Goal: Navigation & Orientation: Find specific page/section

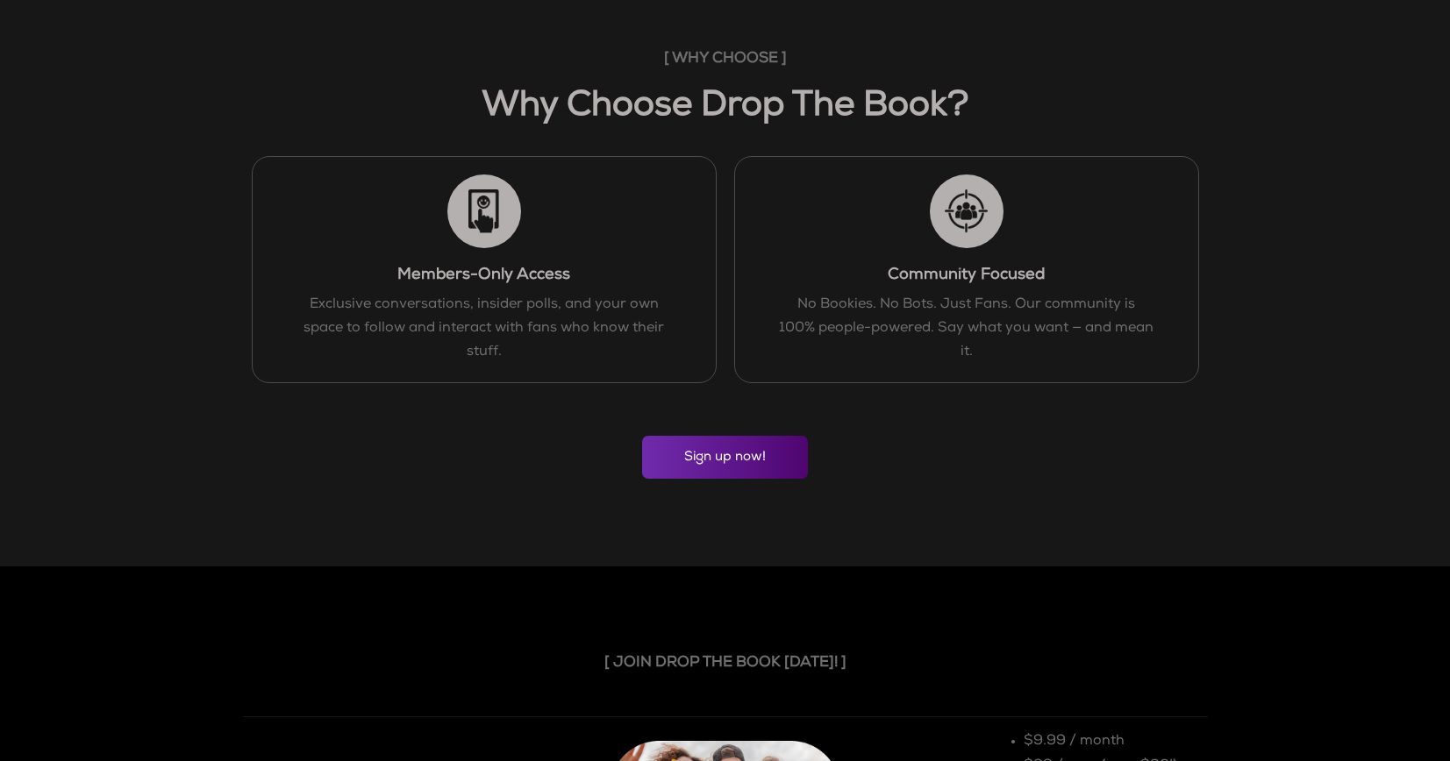
scroll to position [1250, 0]
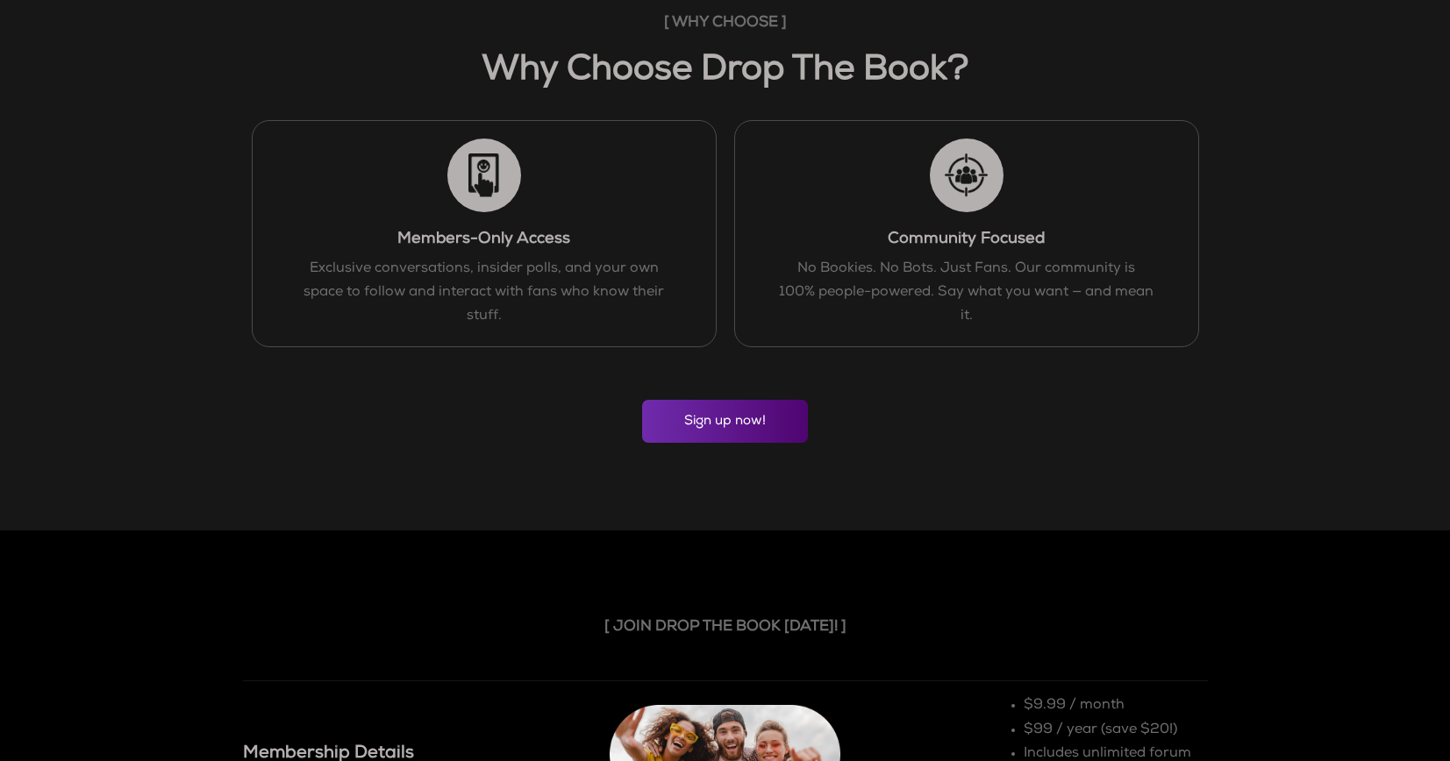
click at [711, 419] on link "Sign up now!" at bounding box center [725, 421] width 166 height 43
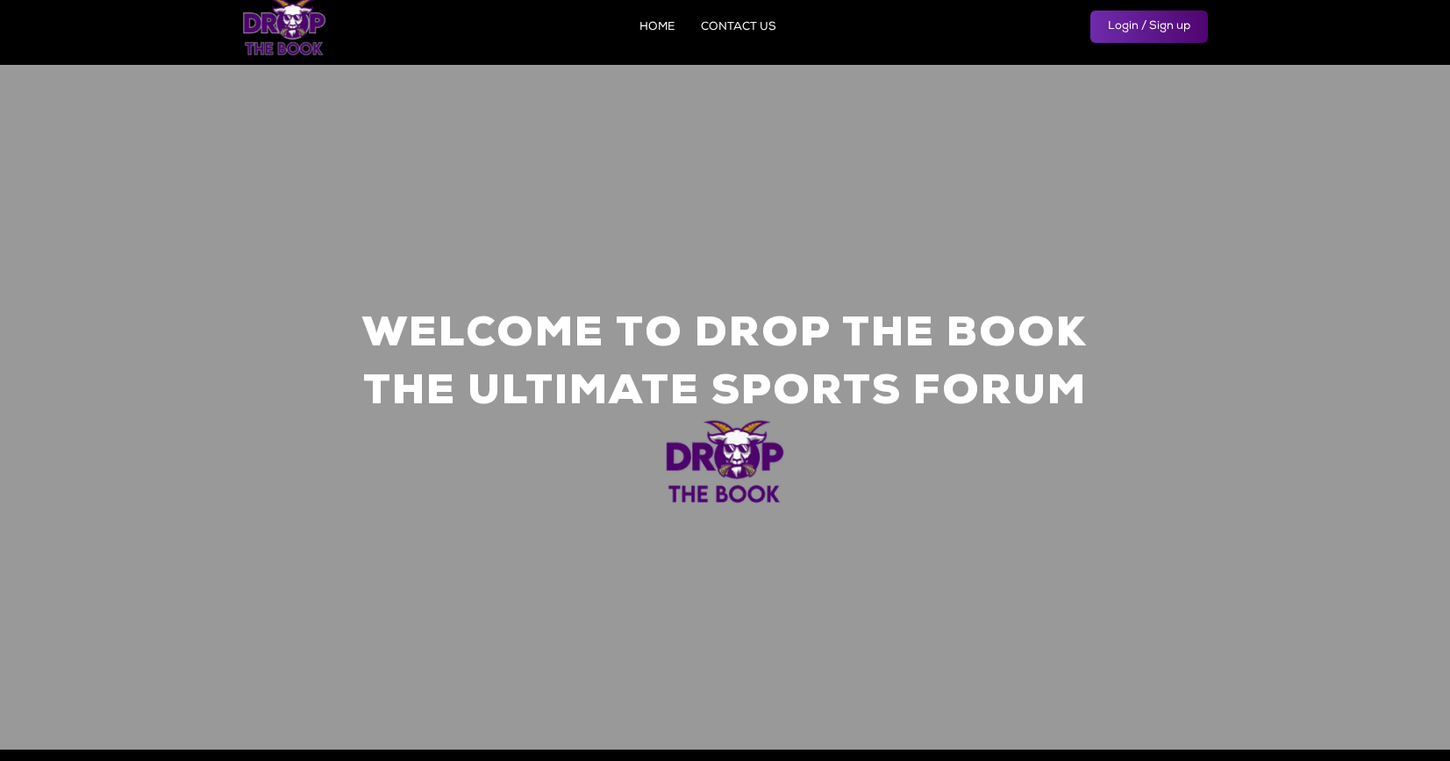
scroll to position [0, 0]
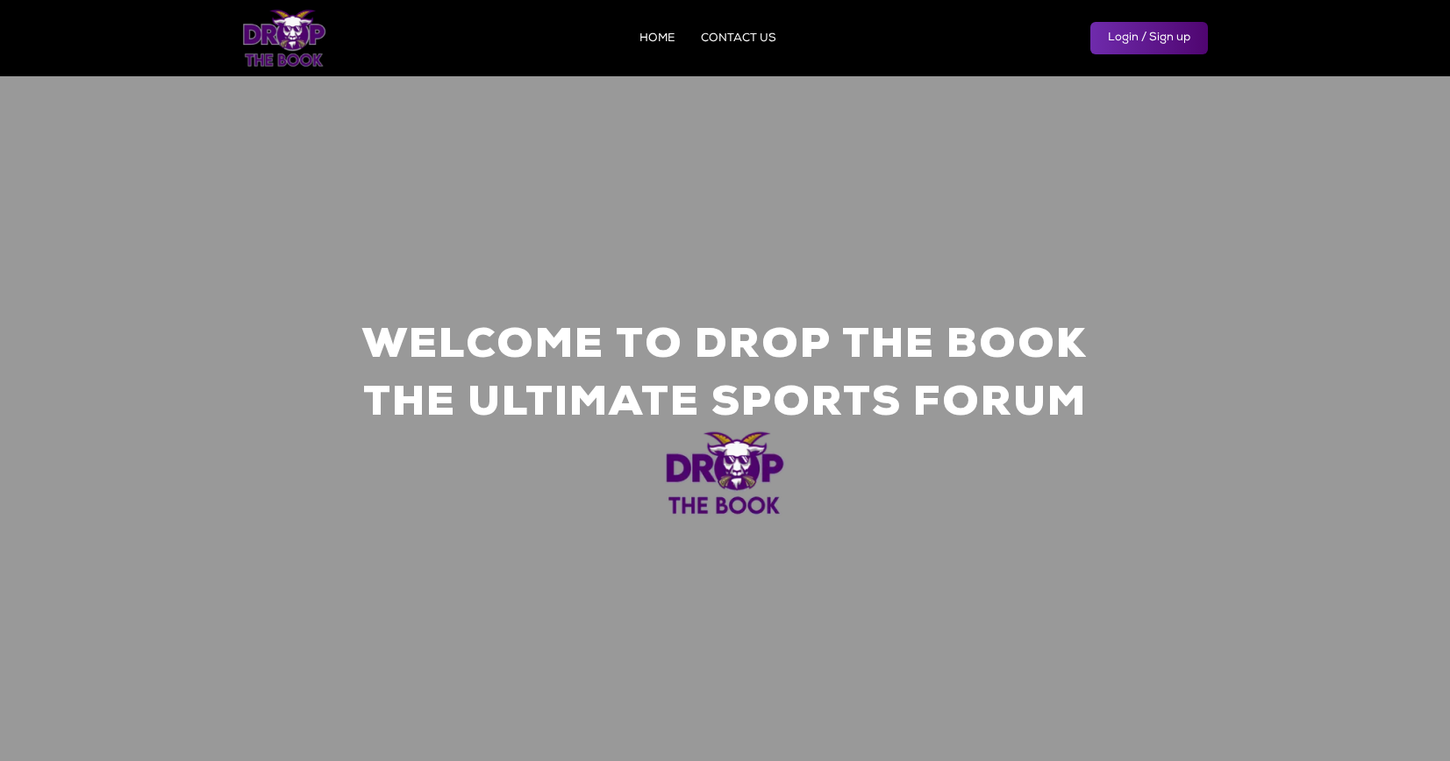
click at [659, 35] on link "HOME" at bounding box center [656, 38] width 35 height 11
click at [658, 30] on li "HOME" at bounding box center [656, 39] width 35 height 18
click at [657, 34] on link "HOME" at bounding box center [656, 38] width 35 height 11
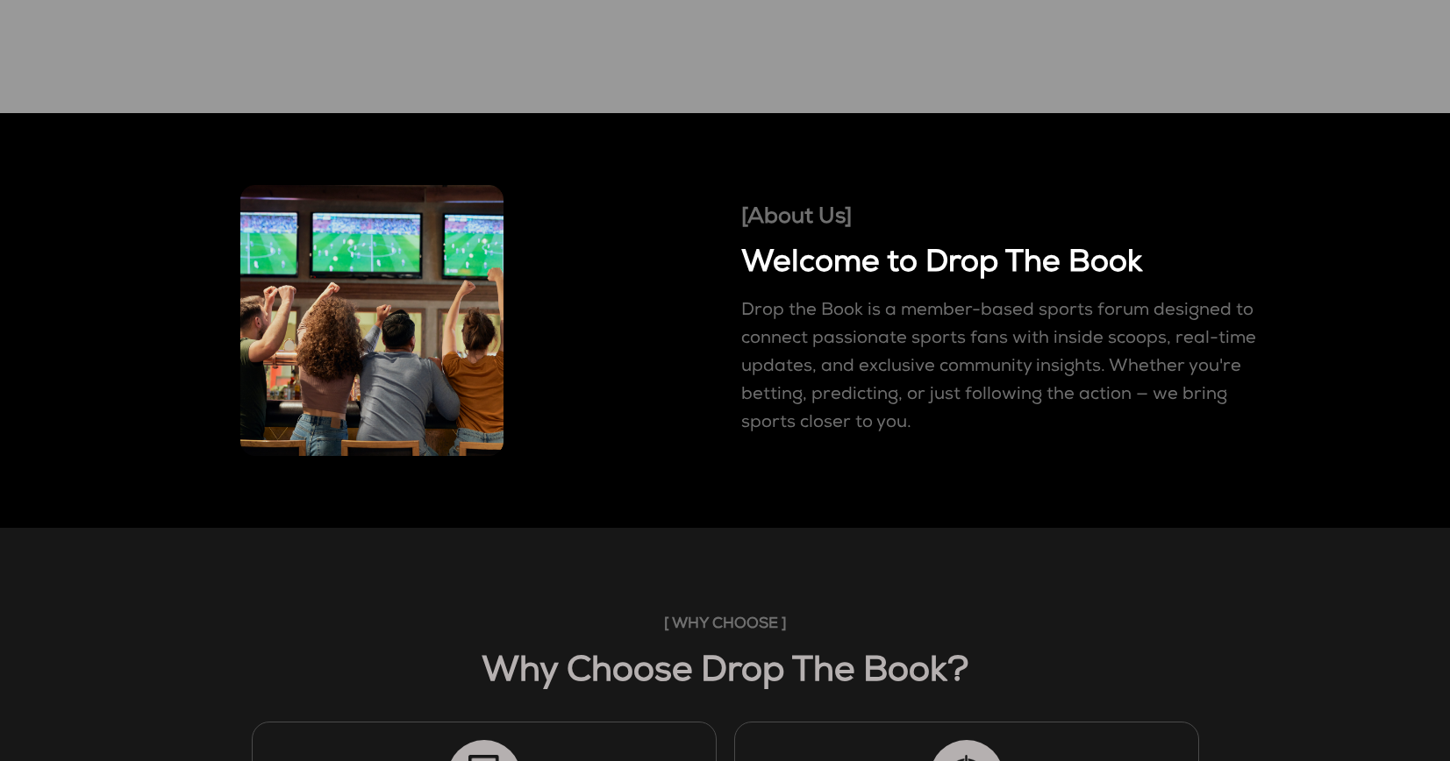
scroll to position [397, 0]
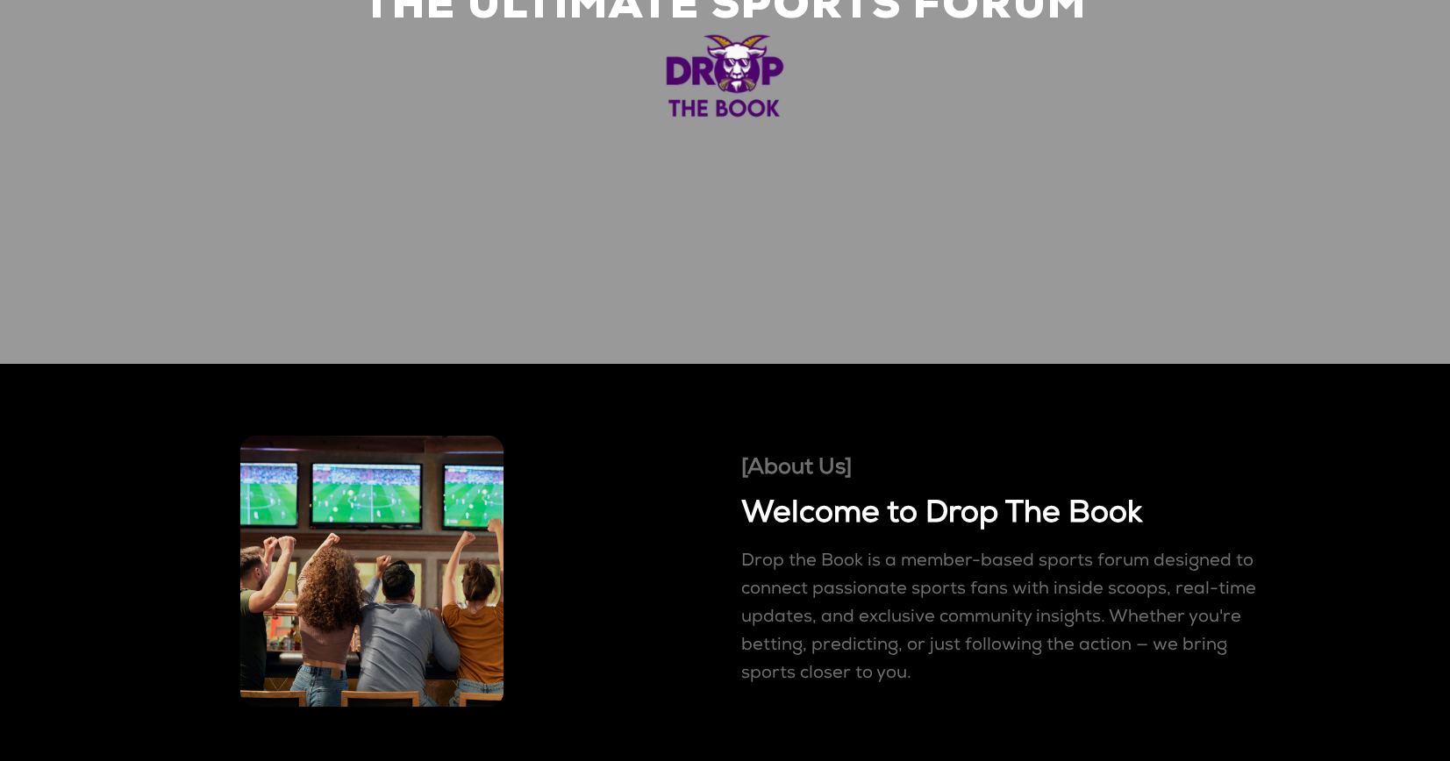
drag, startPoint x: 1365, startPoint y: 141, endPoint x: 1405, endPoint y: 137, distance: 39.7
click at [1405, 137] on video at bounding box center [725, 21] width 1450 height 685
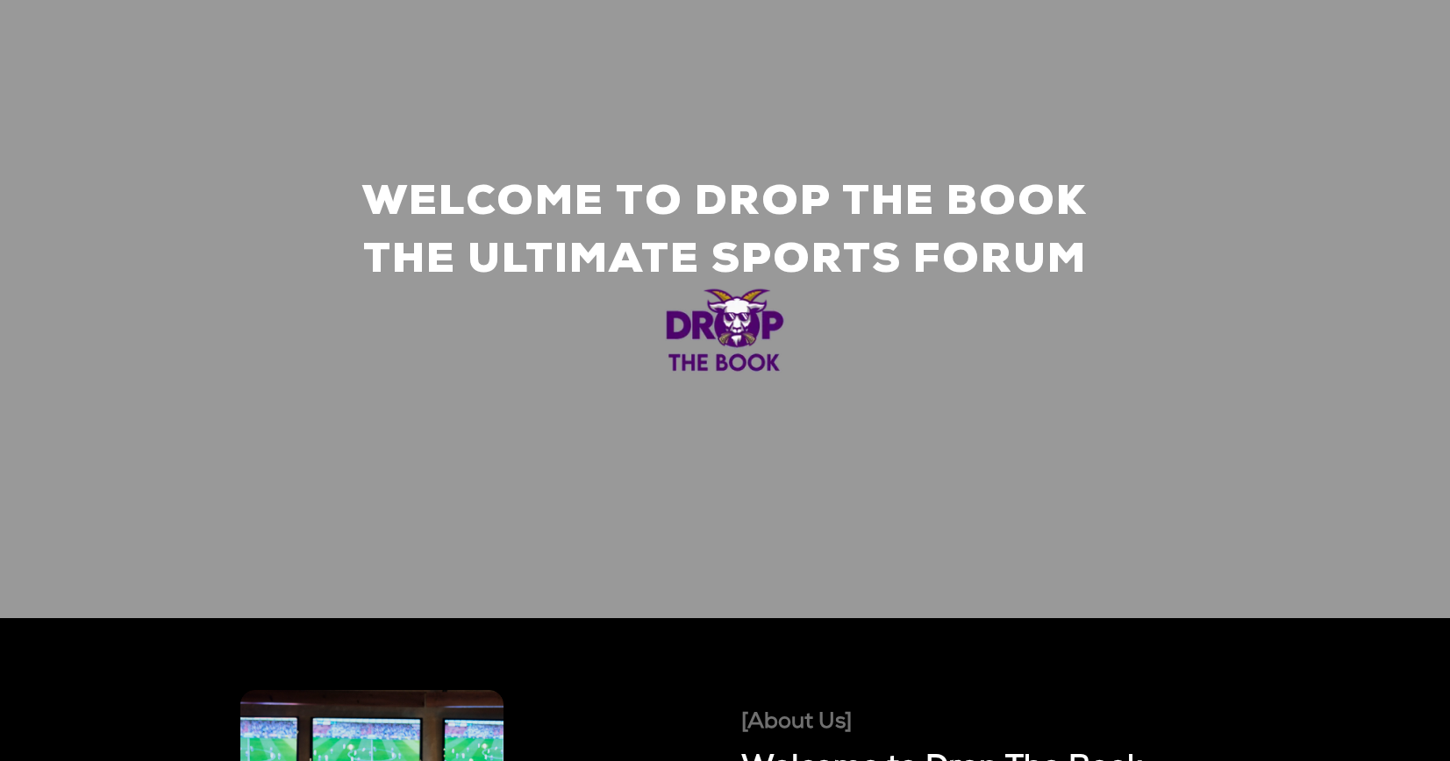
scroll to position [0, 0]
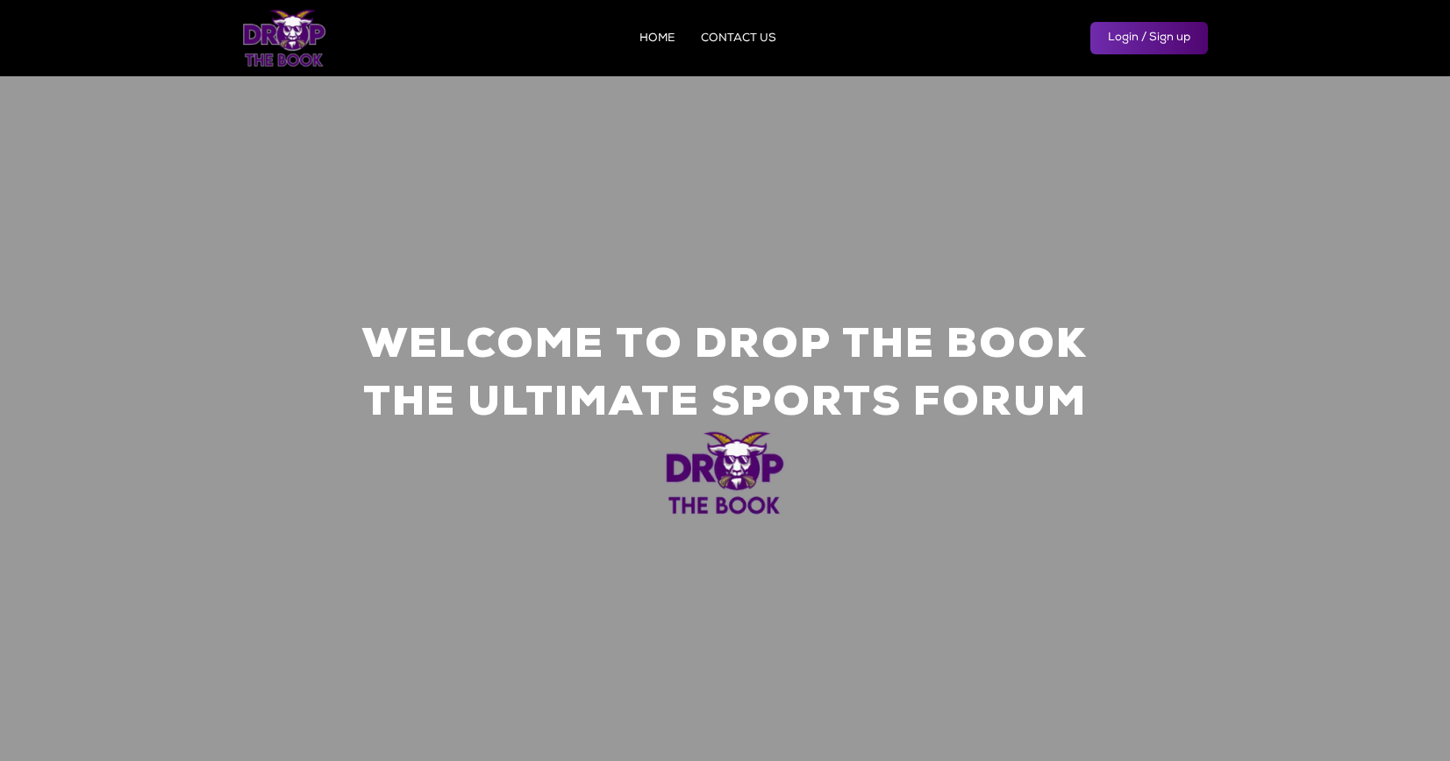
click at [741, 36] on link "CONTACT US" at bounding box center [738, 38] width 75 height 11
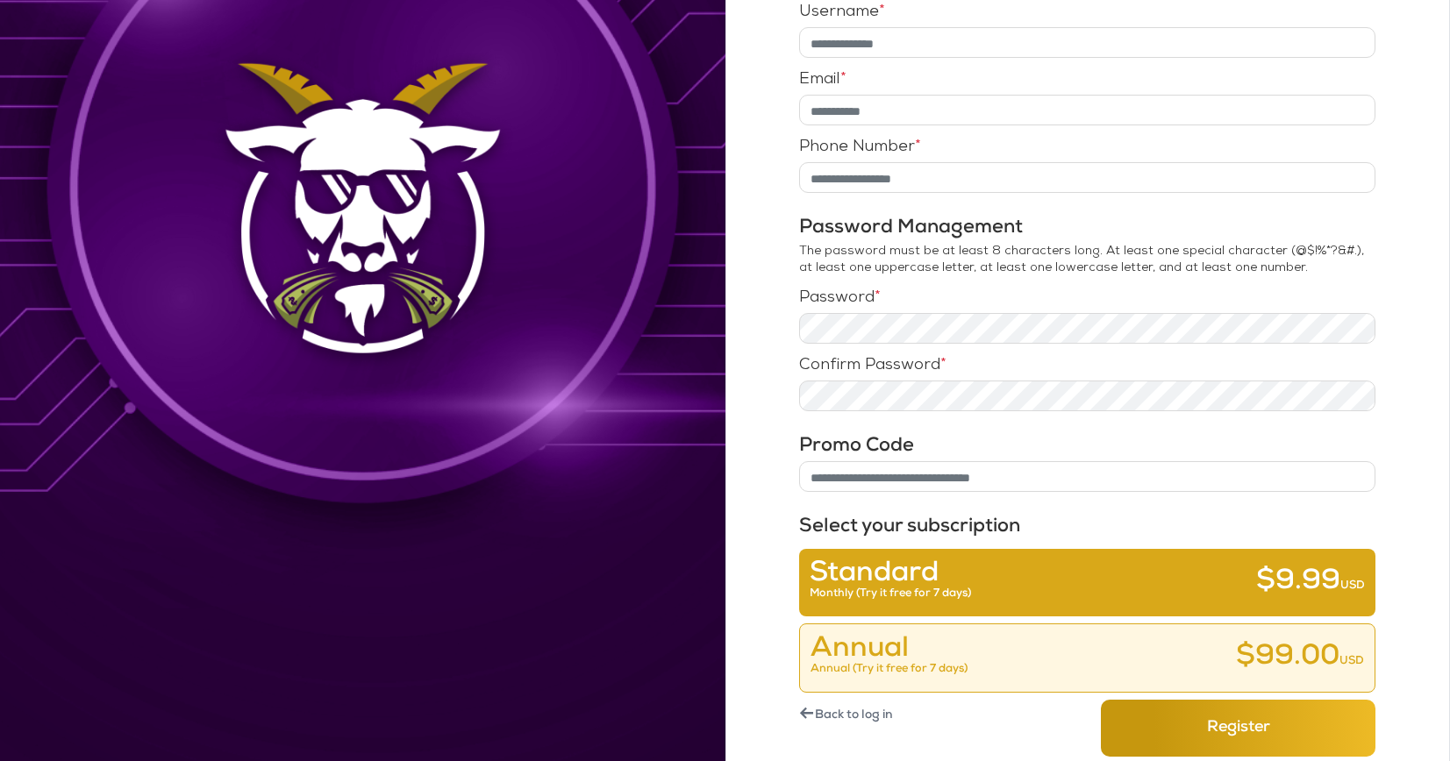
scroll to position [380, 0]
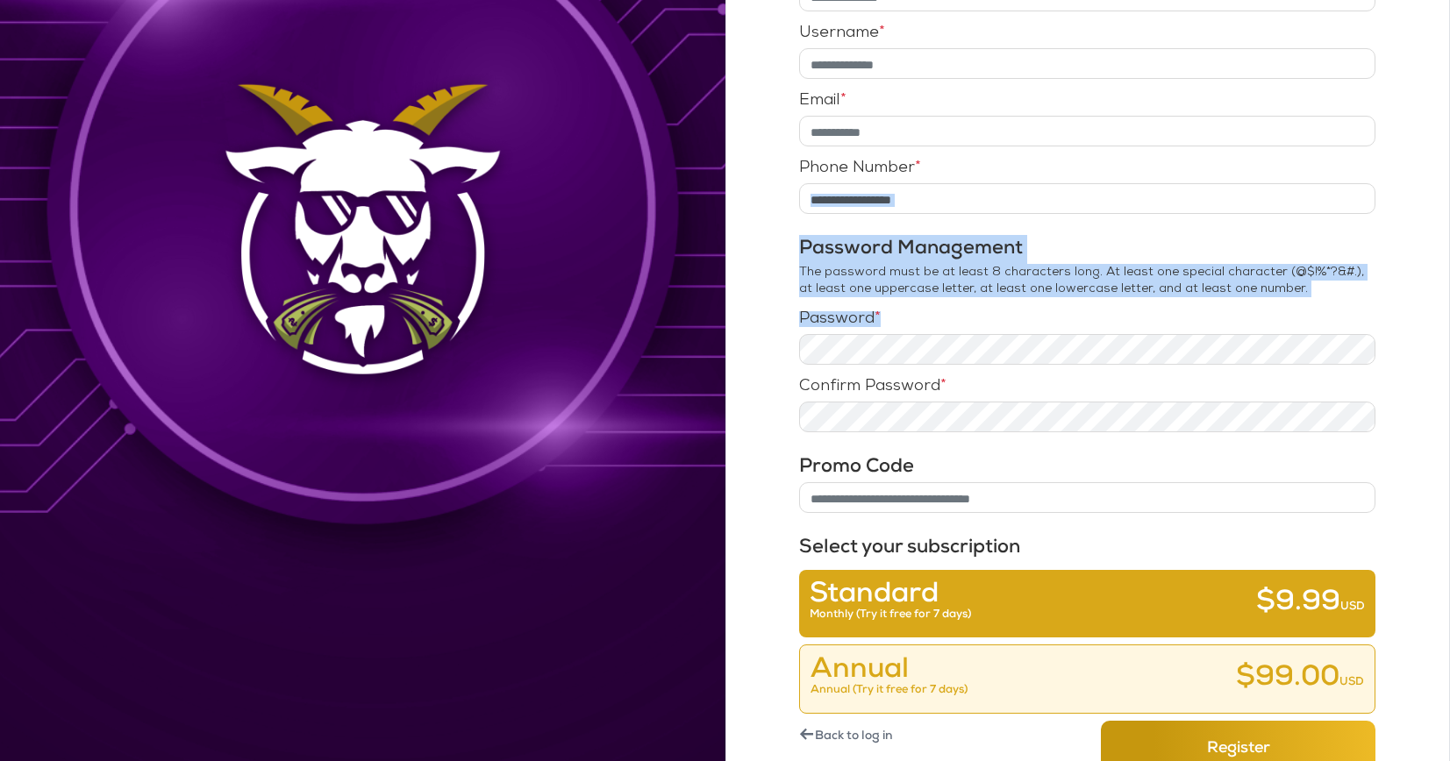
drag, startPoint x: 1441, startPoint y: 319, endPoint x: 1468, endPoint y: 170, distance: 151.5
click at [1450, 170] on html "Registration Profile First Name * Last Name * Username * Email * Phone Number *…" at bounding box center [725, 231] width 1450 height 1222
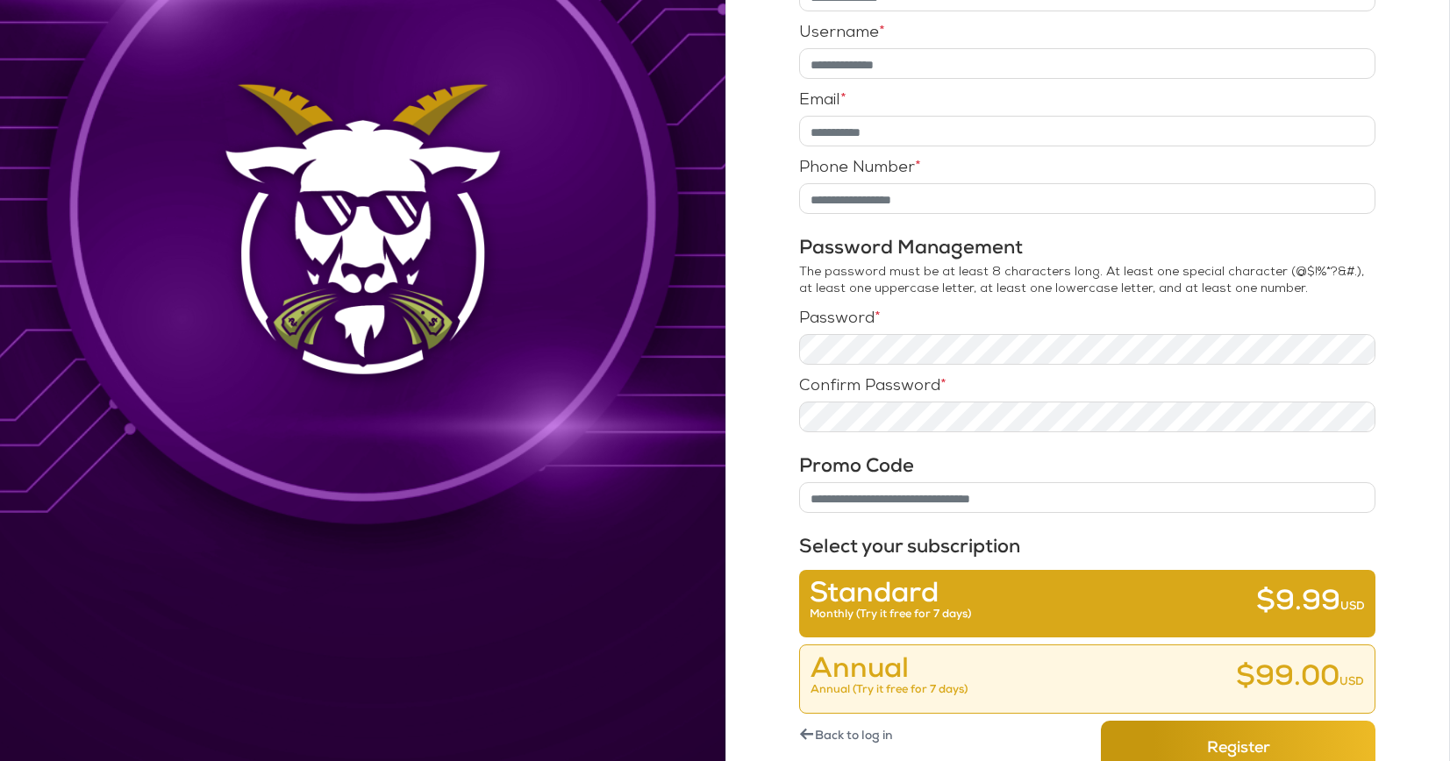
click at [716, 471] on div at bounding box center [362, 231] width 725 height 1222
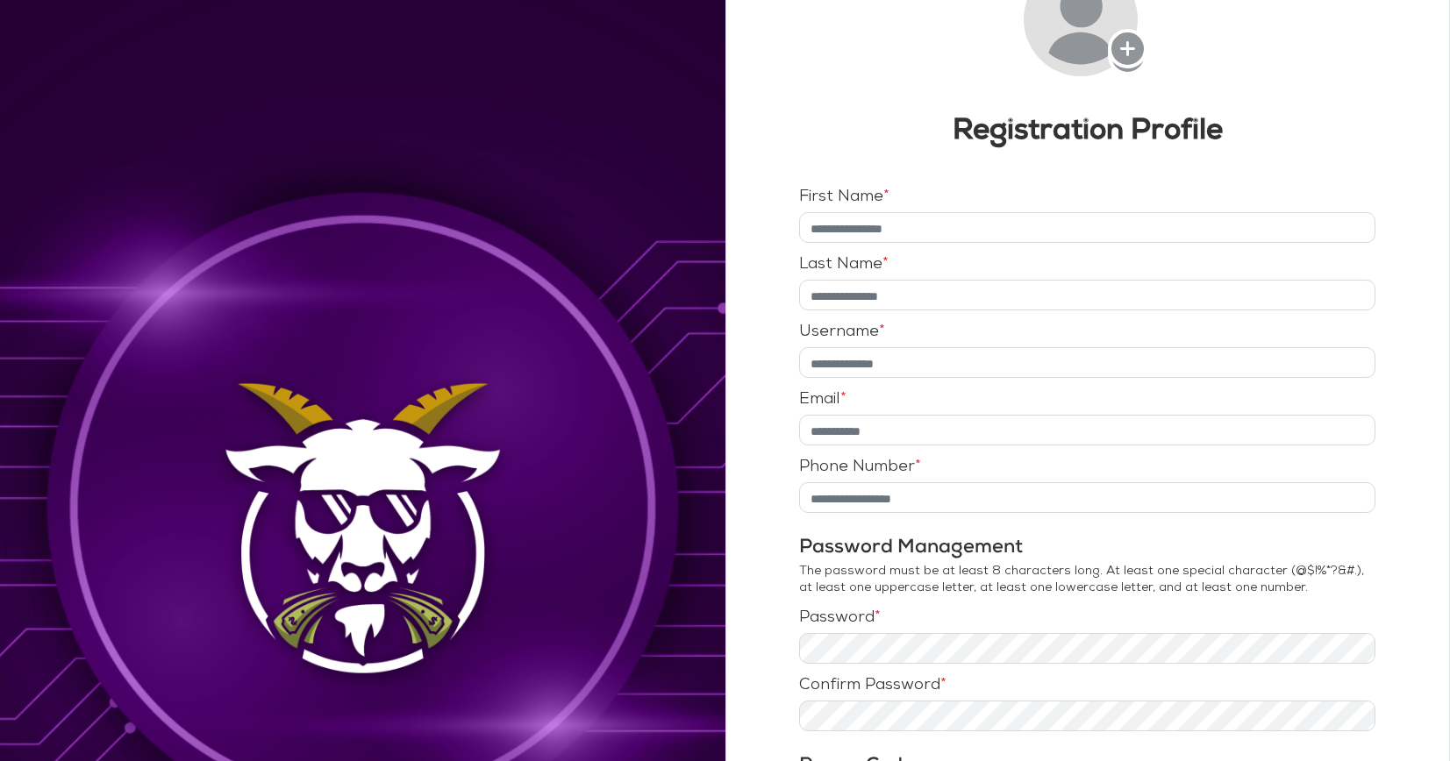
scroll to position [0, 0]
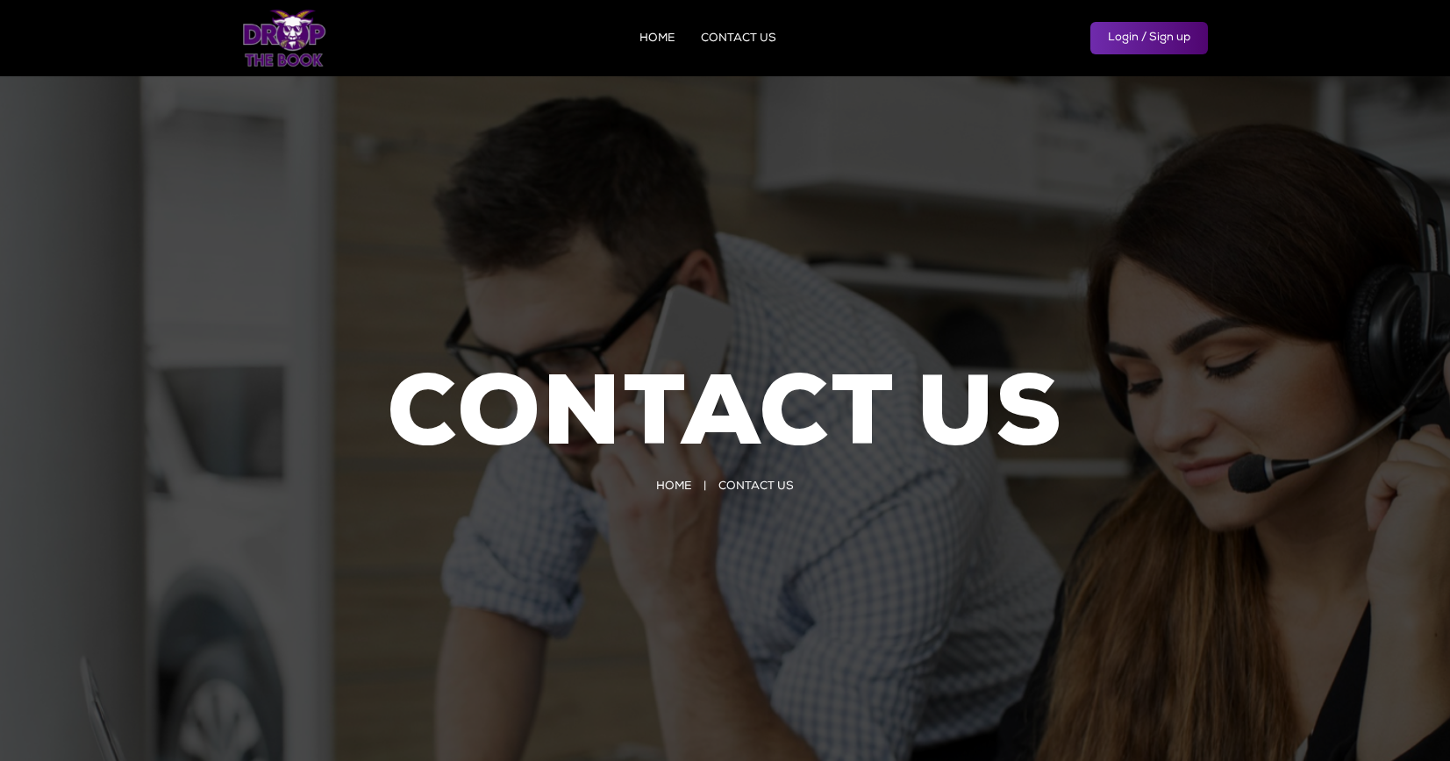
click at [650, 30] on li "HOME" at bounding box center [656, 39] width 35 height 18
click at [276, 33] on img at bounding box center [284, 38] width 83 height 59
click at [654, 41] on link "HOME" at bounding box center [656, 38] width 35 height 11
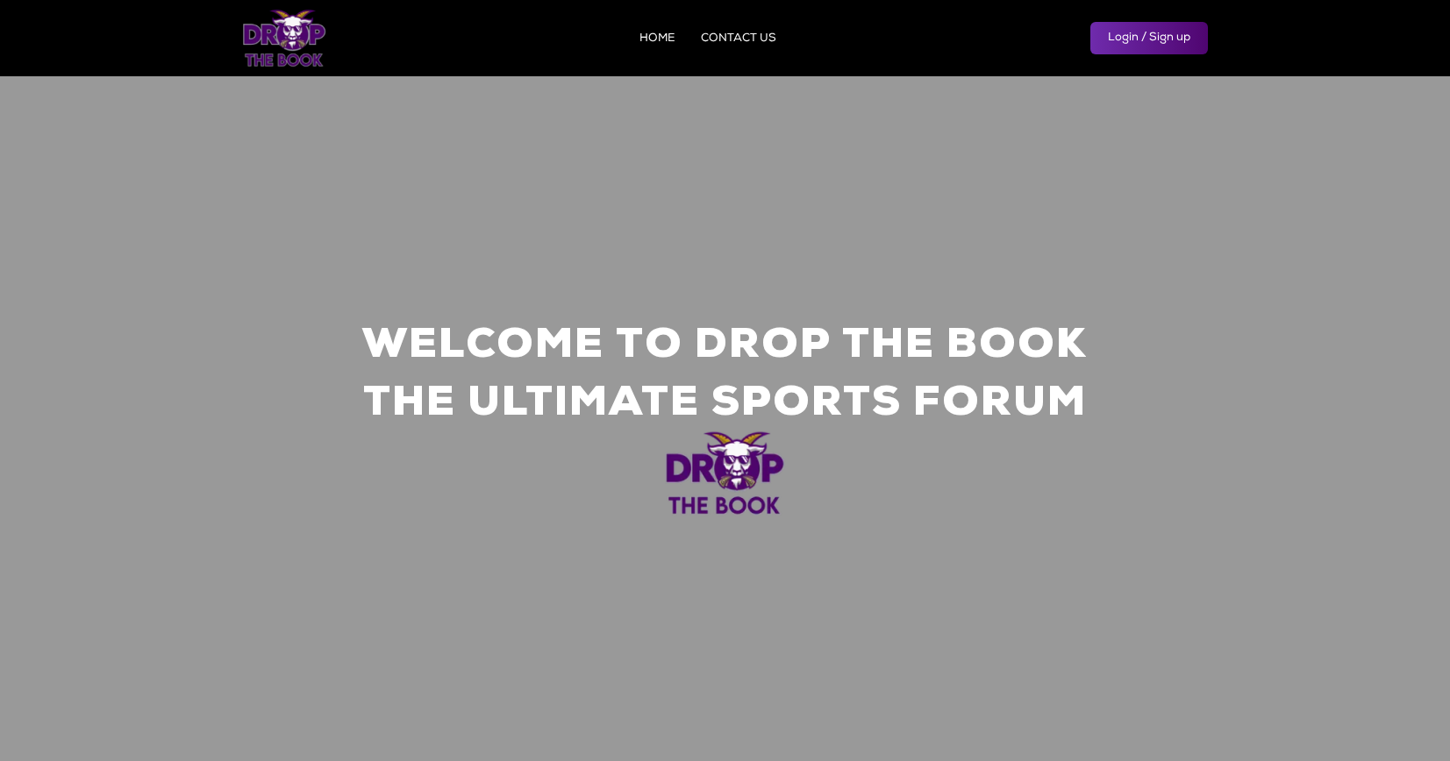
click at [652, 41] on link "HOME" at bounding box center [656, 38] width 35 height 11
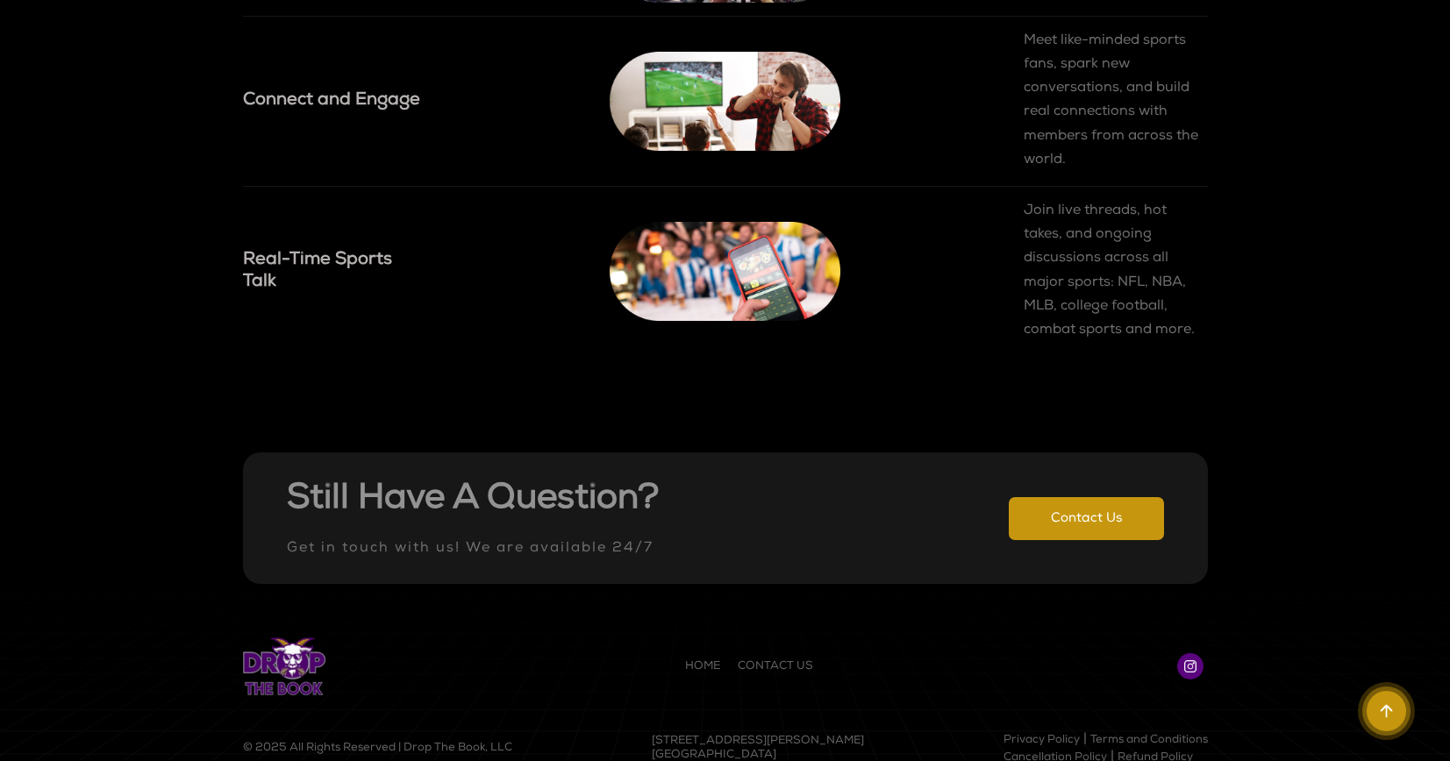
scroll to position [2219, 0]
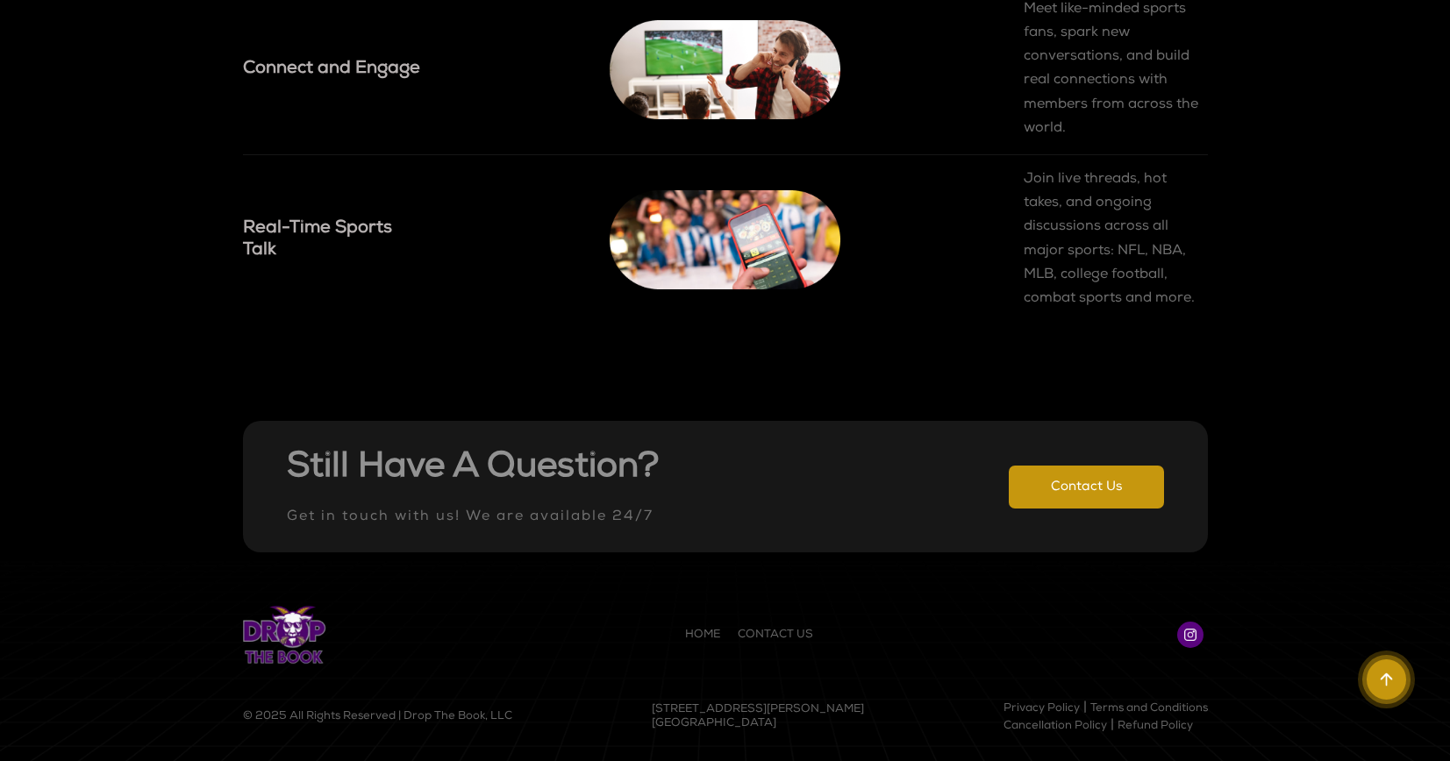
click at [1145, 709] on link "Terms and Conditions" at bounding box center [1149, 708] width 118 height 11
